Goal: Communication & Community: Answer question/provide support

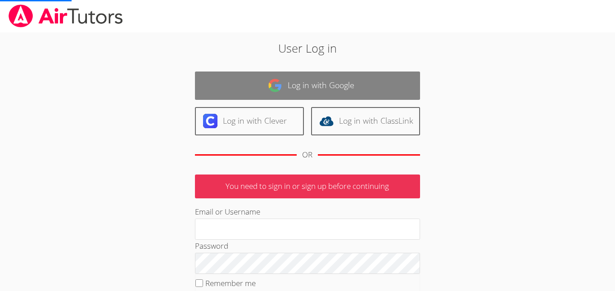
click at [288, 86] on link "Log in with Google" at bounding box center [307, 86] width 225 height 28
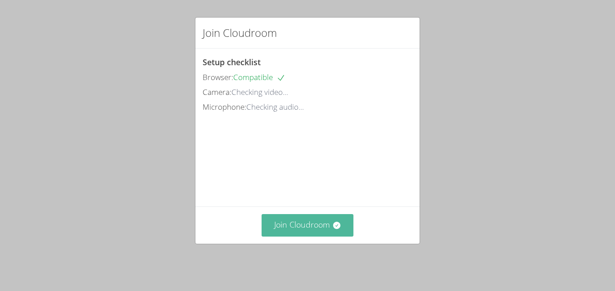
click at [331, 236] on button "Join Cloudroom" at bounding box center [307, 225] width 92 height 22
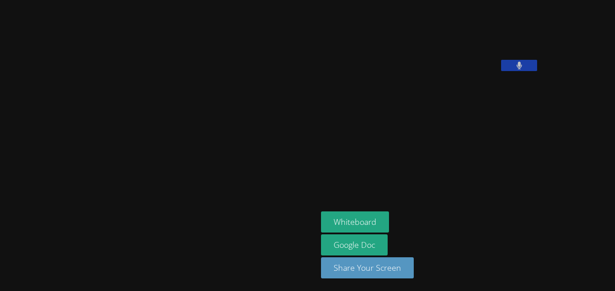
click at [501, 71] on button at bounding box center [519, 65] width 36 height 11
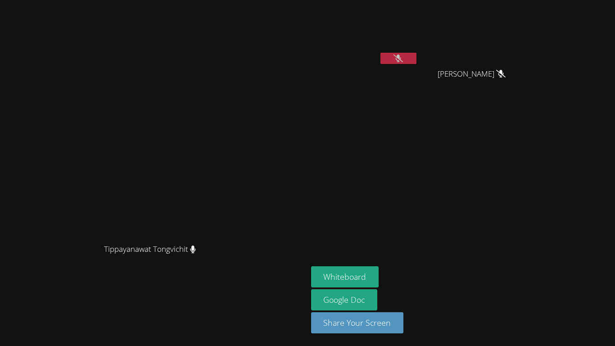
click at [418, 54] on video at bounding box center [364, 34] width 107 height 60
click at [416, 57] on button at bounding box center [398, 58] width 36 height 11
click at [416, 56] on button at bounding box center [398, 58] width 36 height 11
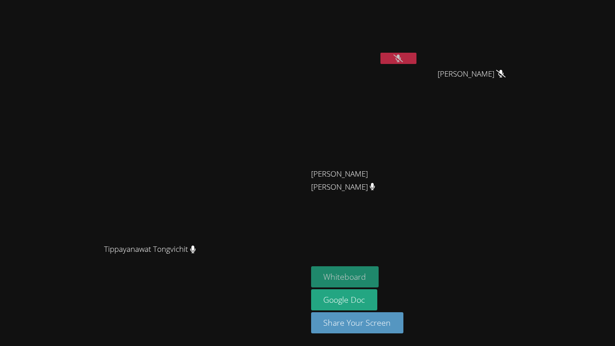
click at [379, 269] on button "Whiteboard" at bounding box center [345, 276] width 68 height 21
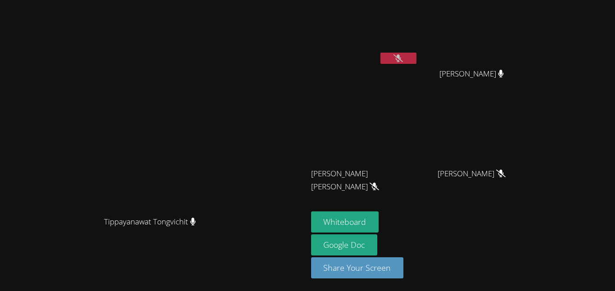
click at [403, 58] on icon at bounding box center [397, 58] width 9 height 8
click at [416, 60] on button at bounding box center [398, 58] width 36 height 11
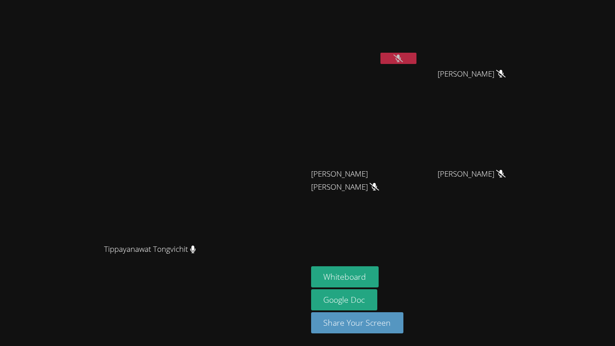
click at [403, 55] on icon at bounding box center [397, 58] width 9 height 8
click at [401, 56] on icon at bounding box center [398, 58] width 5 height 8
click at [403, 57] on icon at bounding box center [397, 58] width 9 height 8
click at [401, 57] on icon at bounding box center [398, 58] width 5 height 8
click at [403, 57] on icon at bounding box center [397, 58] width 9 height 8
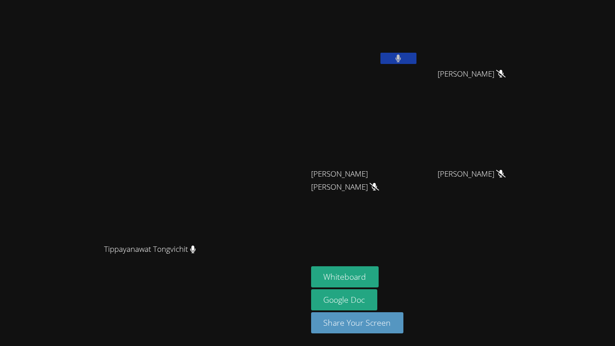
click at [401, 54] on icon at bounding box center [398, 58] width 5 height 8
click at [403, 58] on icon at bounding box center [397, 58] width 9 height 8
click at [416, 63] on button at bounding box center [398, 58] width 36 height 11
click at [403, 61] on icon at bounding box center [397, 58] width 9 height 8
click at [416, 59] on button at bounding box center [398, 58] width 36 height 11
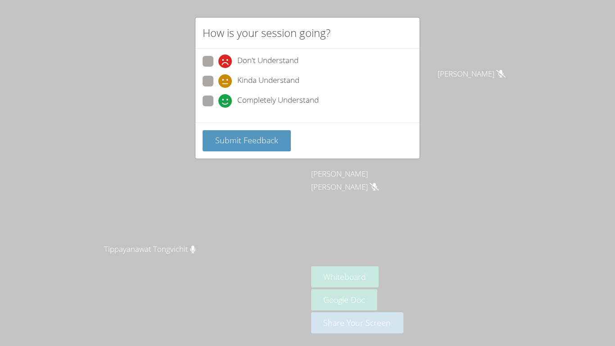
click at [266, 100] on span "Completely Understand" at bounding box center [277, 101] width 81 height 14
click at [226, 100] on input "Completely Understand" at bounding box center [222, 99] width 8 height 8
radio input "true"
click at [255, 125] on div "Submit Feedback" at bounding box center [307, 140] width 224 height 36
click at [258, 131] on button "Submit Feedback" at bounding box center [247, 140] width 88 height 21
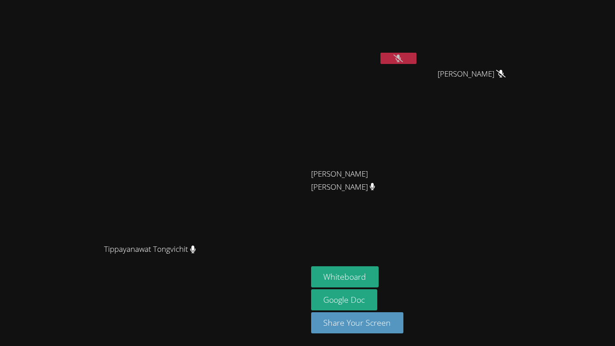
click at [403, 59] on icon at bounding box center [397, 58] width 9 height 8
